Goal: Communication & Community: Share content

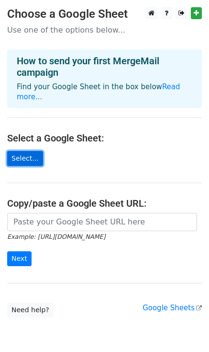
click at [19, 153] on link "Select..." at bounding box center [25, 158] width 36 height 15
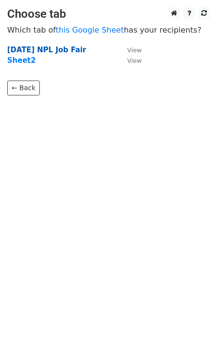
click at [56, 51] on strong "15 Aug NPL Job Fair" at bounding box center [46, 50] width 79 height 9
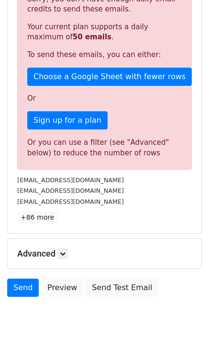
scroll to position [244, 0]
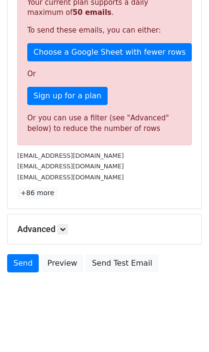
click at [196, 257] on div "Send Preview Send Test Email" at bounding box center [104, 265] width 209 height 23
click at [66, 226] on icon at bounding box center [63, 229] width 6 height 6
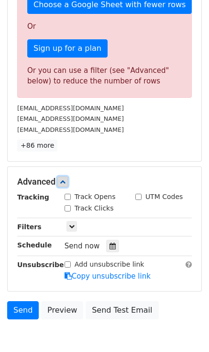
scroll to position [337, 0]
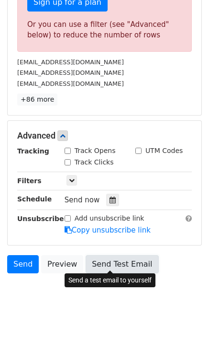
click at [130, 263] on link "Send Test Email" at bounding box center [122, 264] width 73 height 18
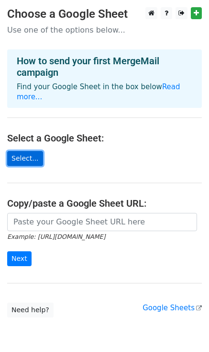
click at [28, 152] on link "Select..." at bounding box center [25, 158] width 36 height 15
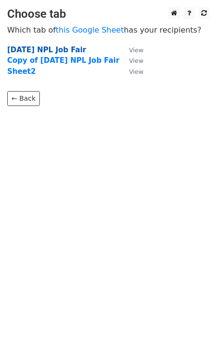
click at [65, 50] on strong "[DATE] NPL Job Fair" at bounding box center [46, 50] width 79 height 9
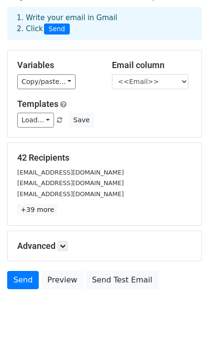
scroll to position [58, 0]
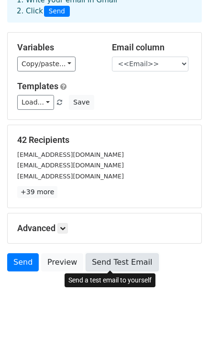
click at [114, 261] on link "Send Test Email" at bounding box center [122, 262] width 73 height 18
click at [117, 262] on link "Send Test Email" at bounding box center [122, 262] width 73 height 18
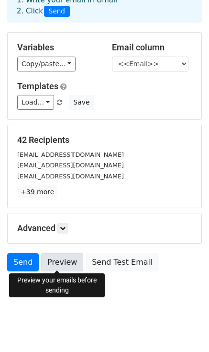
click at [54, 261] on link "Preview" at bounding box center [62, 262] width 42 height 18
click at [50, 265] on link "Preview" at bounding box center [62, 262] width 42 height 18
click at [59, 262] on link "Preview" at bounding box center [62, 262] width 42 height 18
click at [51, 260] on link "Preview" at bounding box center [62, 262] width 42 height 18
click at [70, 266] on link "Preview" at bounding box center [62, 262] width 42 height 18
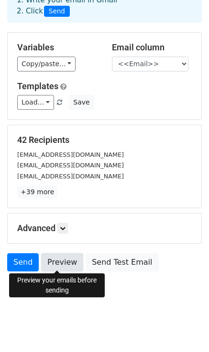
click at [56, 258] on link "Preview" at bounding box center [62, 262] width 42 height 18
click at [59, 264] on link "Preview" at bounding box center [62, 262] width 42 height 18
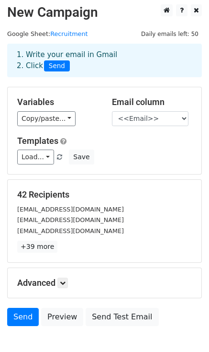
scroll to position [0, 0]
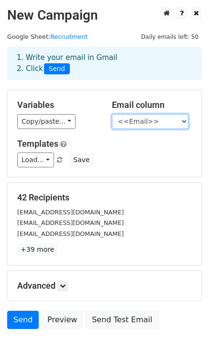
click at [180, 122] on select "<<First Name>> Last Name <<Email>> Phone DET Apprenticeship Notes" at bounding box center [150, 121] width 77 height 15
click at [87, 113] on div "Variables Copy/paste... {{<<First Name>>}} {{Last Name}} {{<<Email>>}} {{Phone}…" at bounding box center [57, 114] width 95 height 29
click at [143, 118] on select "<<First Name>> Last Name <<Email>> Phone DET Apprenticeship Notes" at bounding box center [150, 121] width 77 height 15
click at [112, 114] on select "<<First Name>> Last Name <<Email>> Phone DET Apprenticeship Notes" at bounding box center [150, 121] width 77 height 15
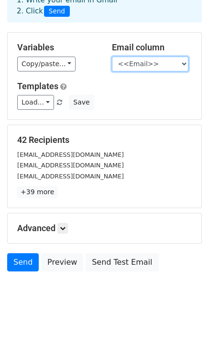
scroll to position [10, 0]
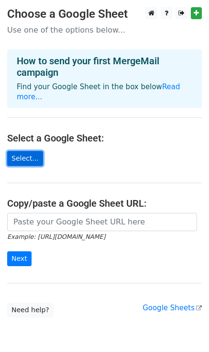
click at [21, 151] on link "Select..." at bounding box center [25, 158] width 36 height 15
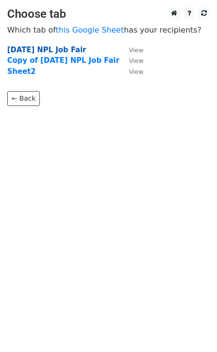
click at [65, 47] on strong "[DATE] NPL Job Fair" at bounding box center [46, 50] width 79 height 9
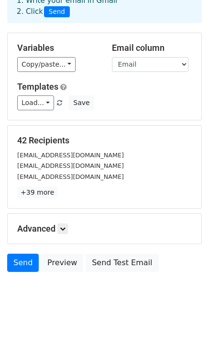
scroll to position [58, 0]
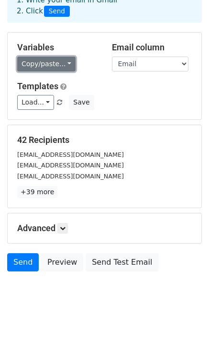
click at [58, 68] on link "Copy/paste..." at bounding box center [46, 64] width 58 height 15
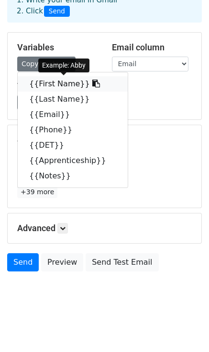
click at [57, 87] on link "{{First Name}}" at bounding box center [73, 83] width 110 height 15
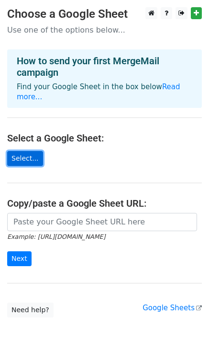
click at [29, 151] on link "Select..." at bounding box center [25, 158] width 36 height 15
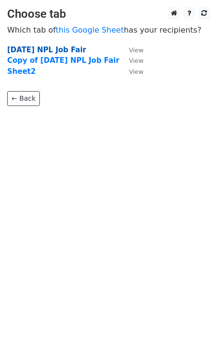
click at [44, 47] on strong "15 Aug NPL Job Fair" at bounding box center [46, 50] width 79 height 9
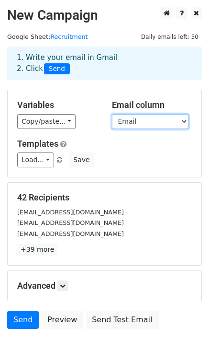
click at [123, 119] on select "First Name Last Name Email Phone DET Apprenticeship Notes" at bounding box center [150, 121] width 77 height 15
click at [112, 114] on select "First Name Last Name Email Phone DET Apprenticeship Notes" at bounding box center [150, 121] width 77 height 15
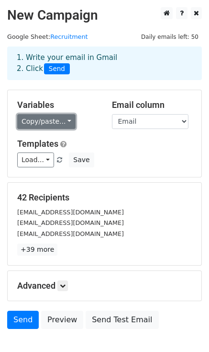
click at [52, 123] on link "Copy/paste..." at bounding box center [46, 121] width 58 height 15
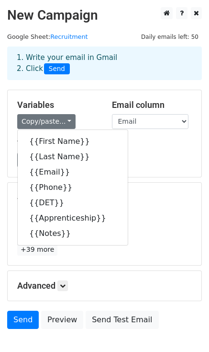
click at [155, 157] on div "Load... No templates saved Save" at bounding box center [104, 159] width 189 height 15
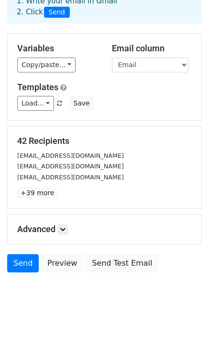
scroll to position [58, 0]
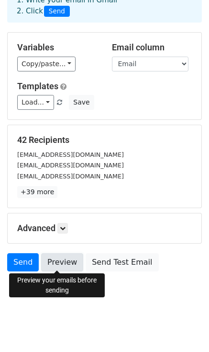
click at [64, 256] on link "Preview" at bounding box center [62, 262] width 42 height 18
click at [61, 264] on link "Preview" at bounding box center [62, 262] width 42 height 18
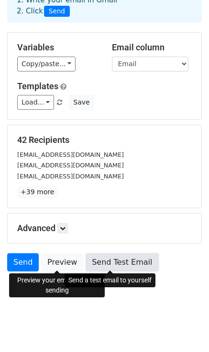
click at [116, 262] on link "Send Test Email" at bounding box center [122, 262] width 73 height 18
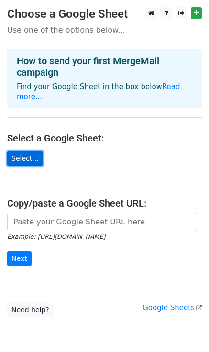
click at [24, 151] on link "Select..." at bounding box center [25, 158] width 36 height 15
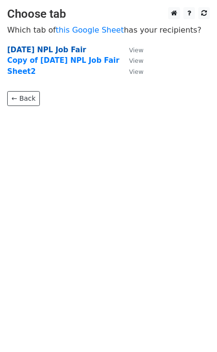
click at [43, 49] on strong "[DATE] NPL Job Fair" at bounding box center [46, 50] width 79 height 9
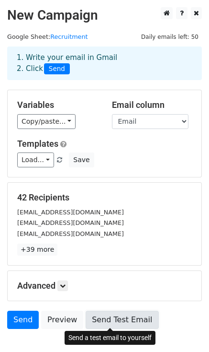
click at [91, 317] on link "Send Test Email" at bounding box center [122, 320] width 73 height 18
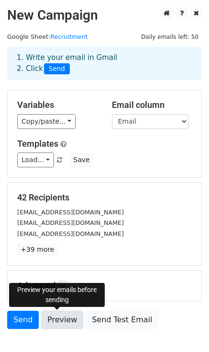
click at [55, 314] on link "Preview" at bounding box center [62, 320] width 42 height 18
click at [59, 314] on link "Preview" at bounding box center [62, 320] width 42 height 18
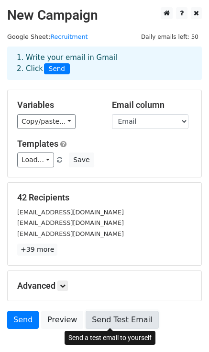
click at [93, 318] on link "Send Test Email" at bounding box center [122, 320] width 73 height 18
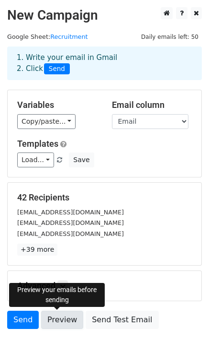
click at [65, 319] on link "Preview" at bounding box center [62, 320] width 42 height 18
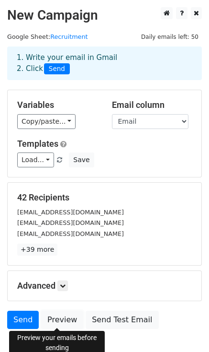
scroll to position [48, 0]
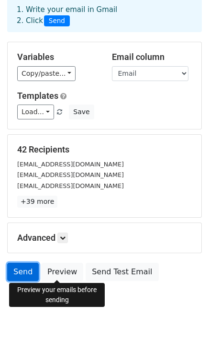
click at [28, 269] on link "Send" at bounding box center [23, 272] width 32 height 18
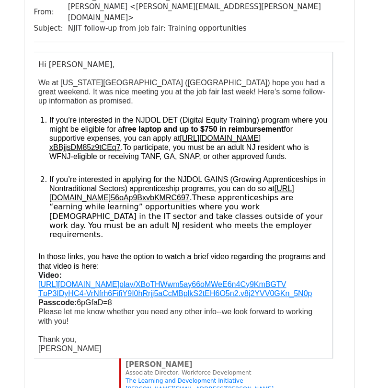
scroll to position [96, 0]
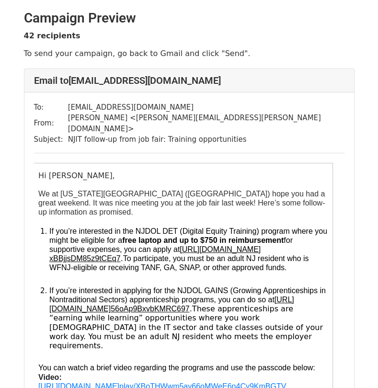
click at [241, 245] on span "https://forms.gle/ xBBjjsDM85z9tCEq7" at bounding box center [154, 253] width 211 height 17
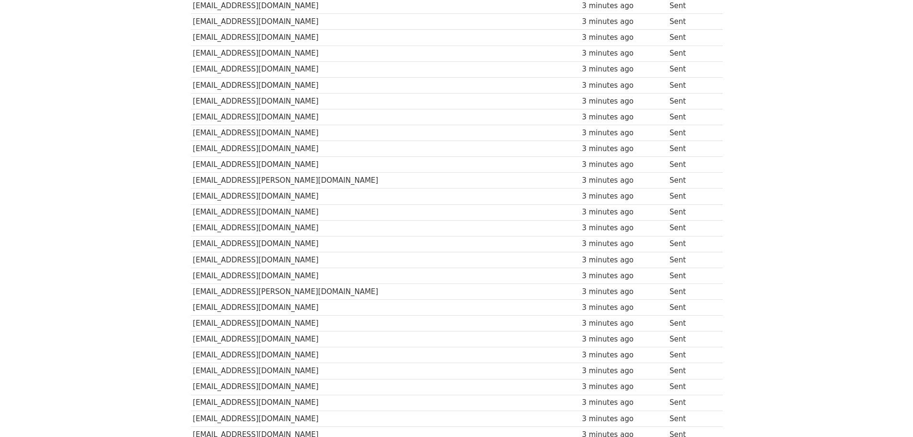
scroll to position [139, 0]
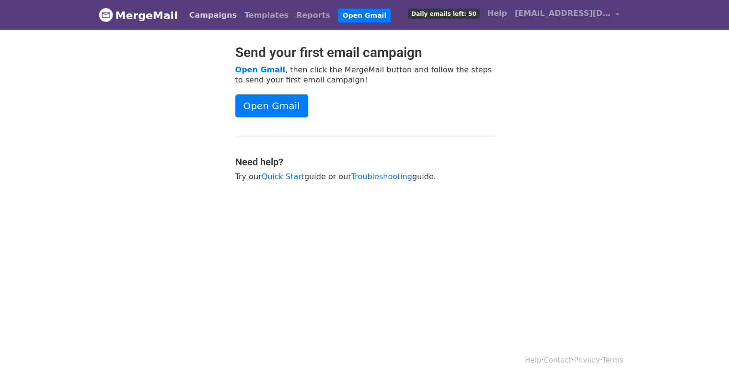
click at [215, 13] on link "Campaigns" at bounding box center [213, 15] width 55 height 19
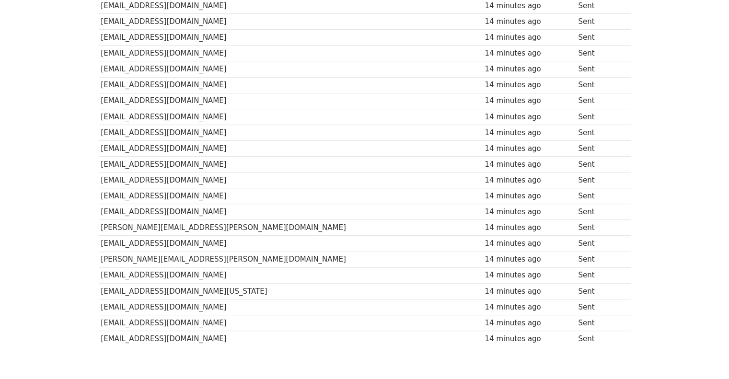
scroll to position [527, 0]
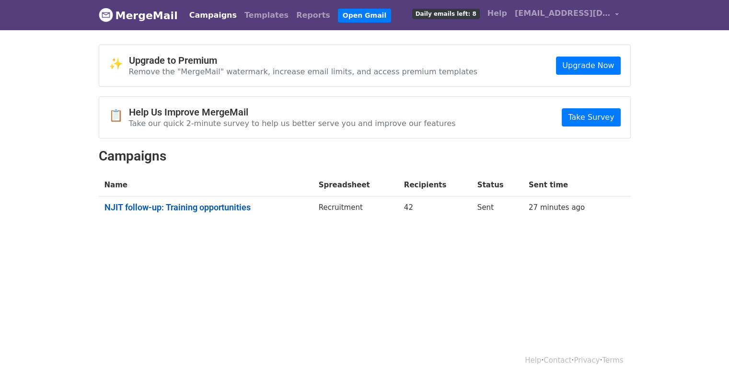
click at [189, 203] on link "NJIT follow-up: Training opportunities" at bounding box center [205, 207] width 203 height 11
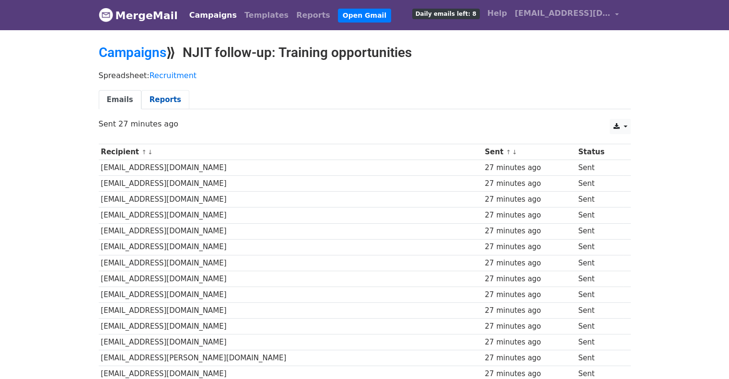
click at [166, 93] on link "Reports" at bounding box center [165, 100] width 48 height 20
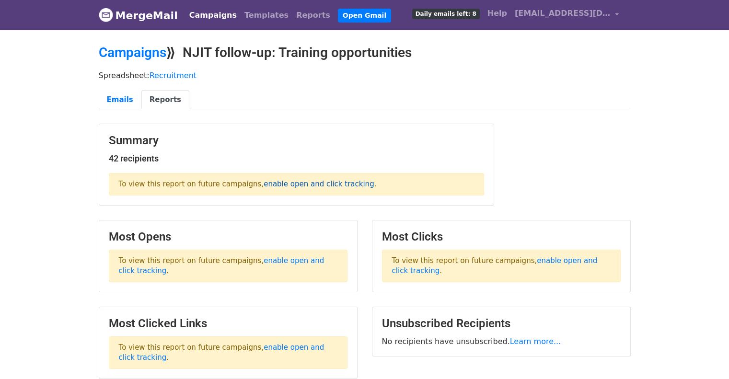
click at [278, 182] on link "enable open and click tracking" at bounding box center [319, 184] width 110 height 9
click at [480, 18] on span "Daily emails left: 8" at bounding box center [446, 14] width 68 height 11
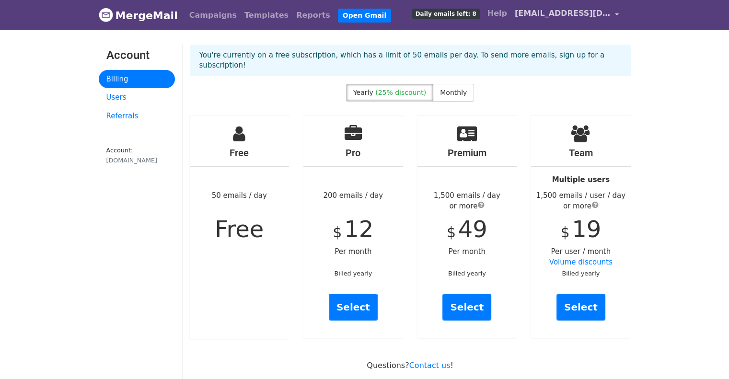
click at [615, 17] on link "[EMAIL_ADDRESS][DOMAIN_NAME]" at bounding box center [567, 15] width 112 height 23
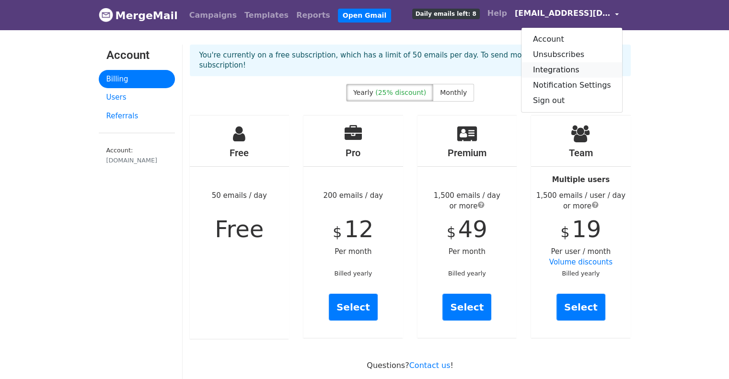
click at [557, 66] on link "Integrations" at bounding box center [572, 69] width 101 height 15
